Goal: Task Accomplishment & Management: Complete application form

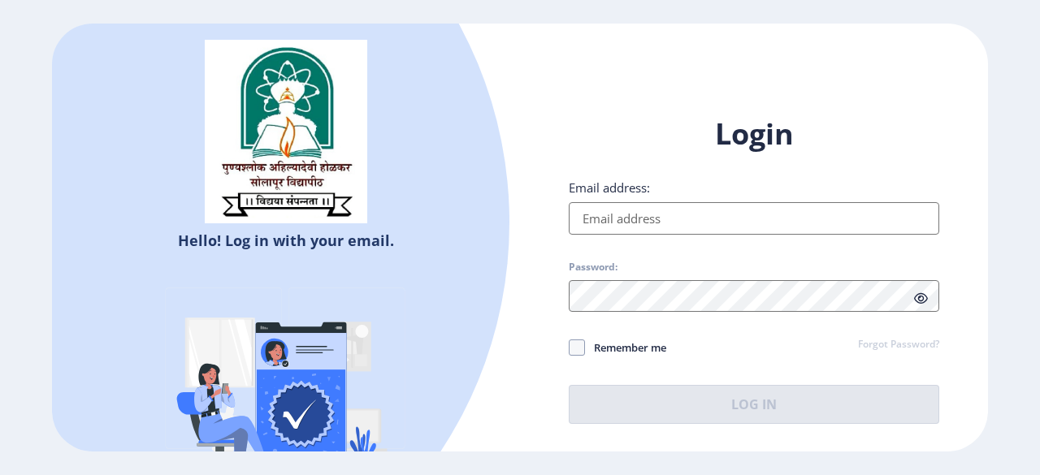
click at [603, 223] on input "Email address:" at bounding box center [754, 218] width 370 height 32
type input "[EMAIL_ADDRESS][DOMAIN_NAME]"
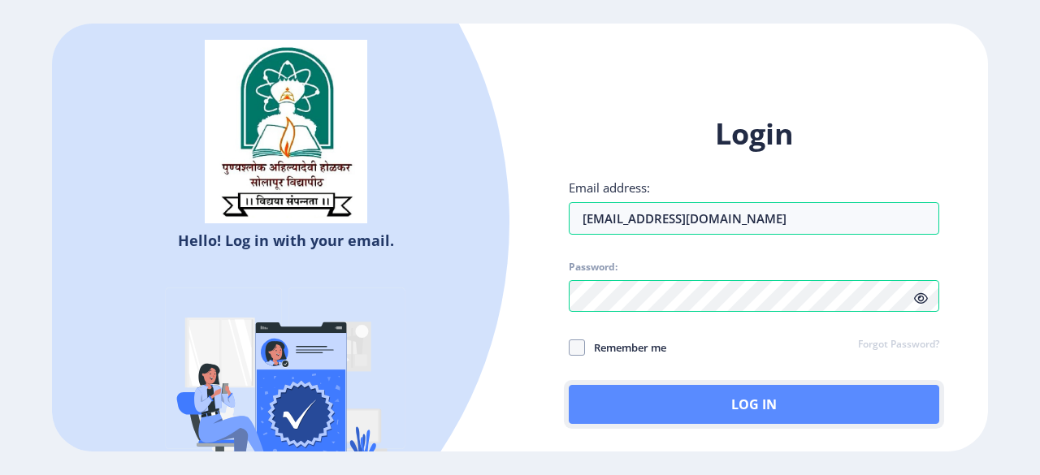
click at [686, 404] on button "Log In" at bounding box center [754, 404] width 370 height 39
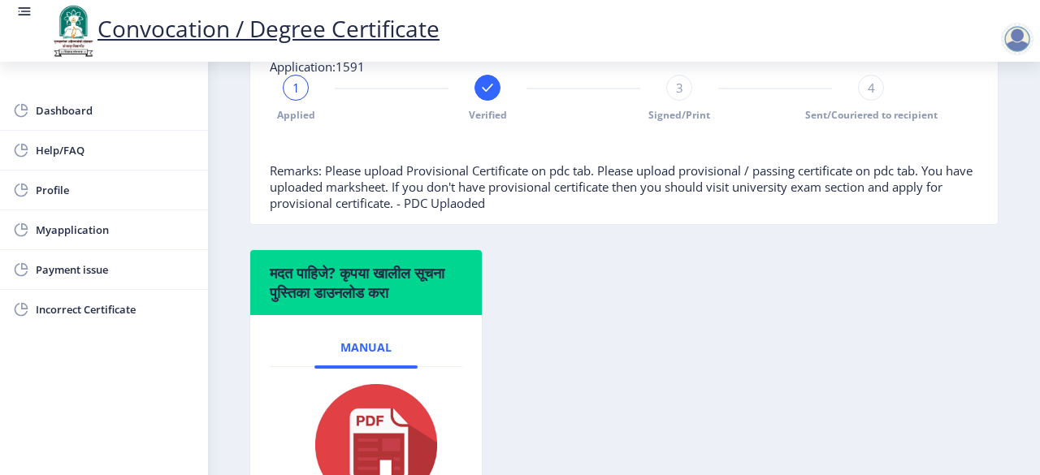
scroll to position [448, 0]
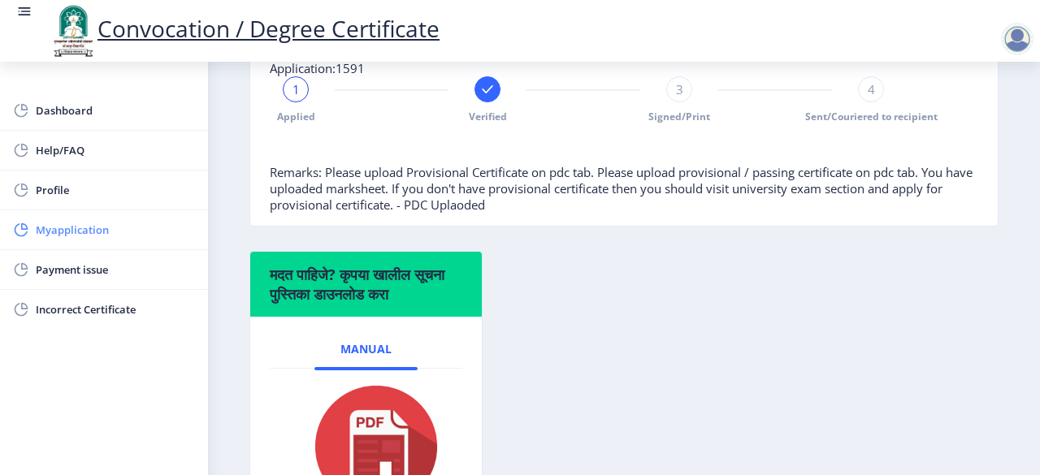
click at [109, 224] on span "Myapplication" at bounding box center [115, 229] width 159 height 19
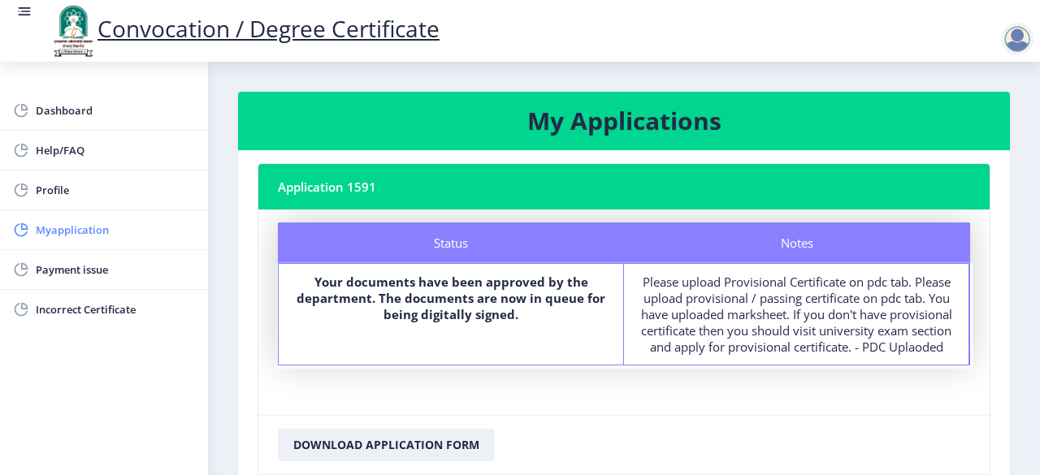
click at [57, 230] on span "Myapplication" at bounding box center [115, 229] width 159 height 19
click at [57, 111] on span "Dashboard" at bounding box center [115, 110] width 159 height 19
